Goal: Information Seeking & Learning: Learn about a topic

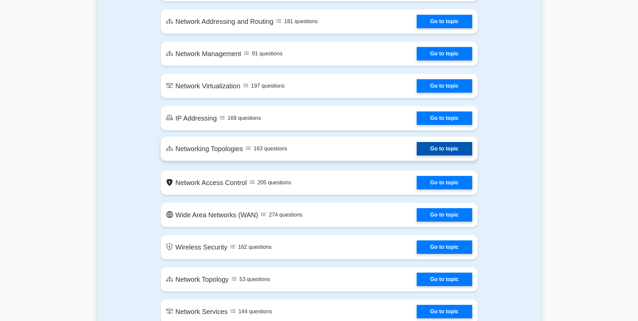
scroll to position [773, 0]
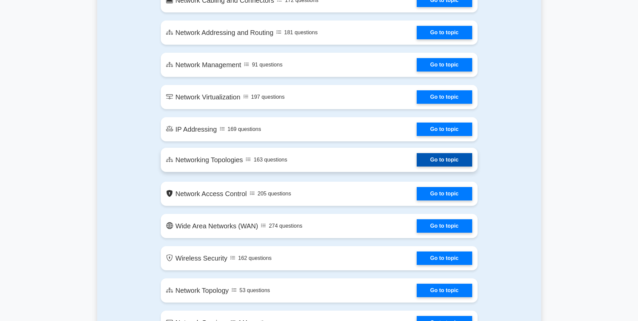
click at [453, 159] on link "Go to topic" at bounding box center [443, 159] width 55 height 13
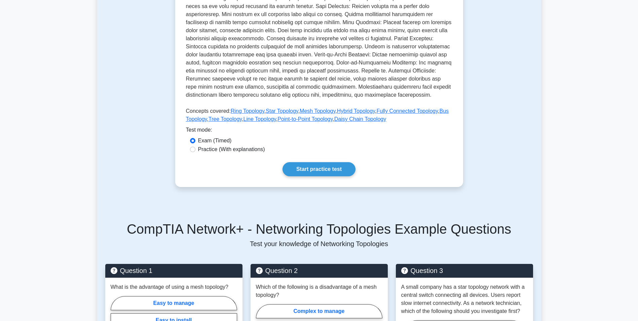
scroll to position [202, 0]
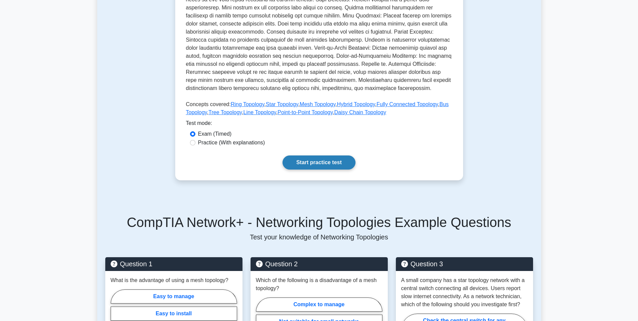
click at [325, 162] on link "Start practice test" at bounding box center [318, 163] width 73 height 14
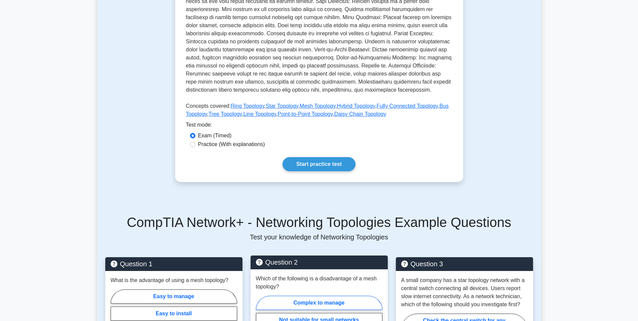
scroll to position [287, 0]
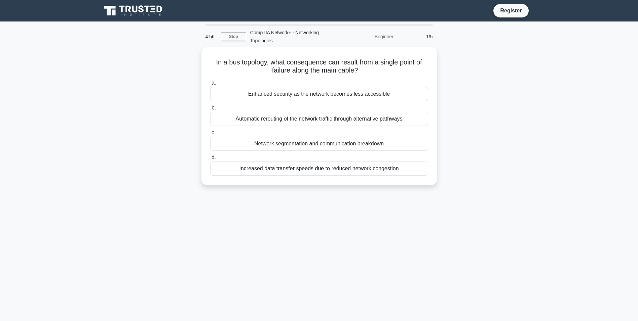
click at [268, 228] on div "4:56 Stop CompTIA Network+ - Networking Topologies Beginner 1/5 In a bus topolo…" at bounding box center [319, 192] width 444 height 336
click at [263, 224] on div "4:56 Stop CompTIA Network+ - Networking Topologies Beginner 1/5 In a bus topolo…" at bounding box center [319, 192] width 444 height 336
